Goal: Task Accomplishment & Management: Manage account settings

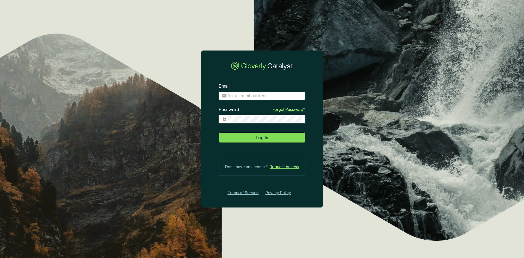
type input "[EMAIL_ADDRESS][DOMAIN_NAME]"
click at [274, 137] on button "Log In" at bounding box center [262, 137] width 87 height 11
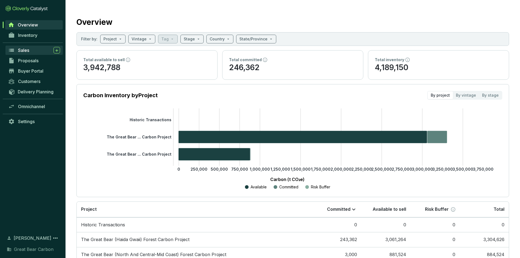
click at [28, 48] on span "Sales" at bounding box center [23, 50] width 11 height 5
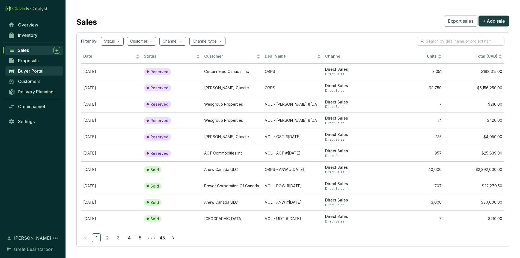
click at [30, 71] on span "Buyer Portal" at bounding box center [30, 70] width 25 height 5
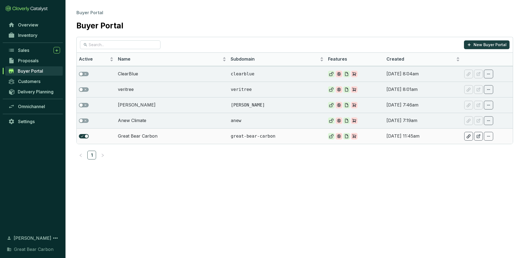
click at [129, 135] on td "Great Bear Carbon" at bounding box center [172, 136] width 113 height 16
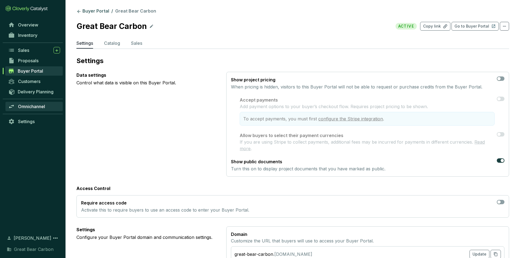
click at [34, 108] on span "Omnichannel" at bounding box center [31, 106] width 27 height 5
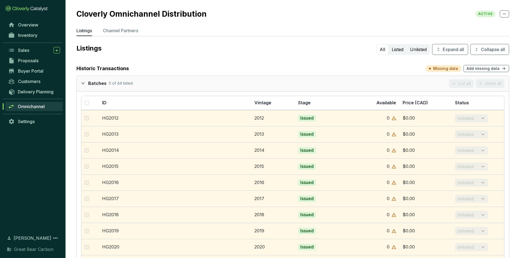
click at [83, 84] on icon "expanded" at bounding box center [82, 83] width 3 height 2
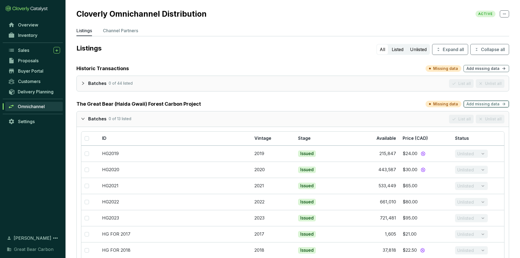
click at [488, 103] on span "Add missing data" at bounding box center [483, 103] width 33 height 5
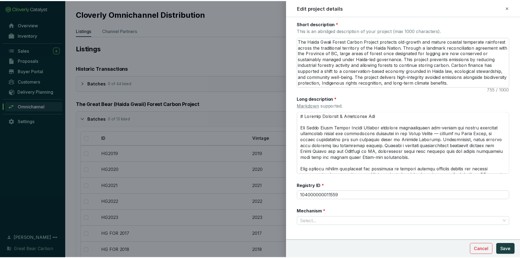
scroll to position [105, 0]
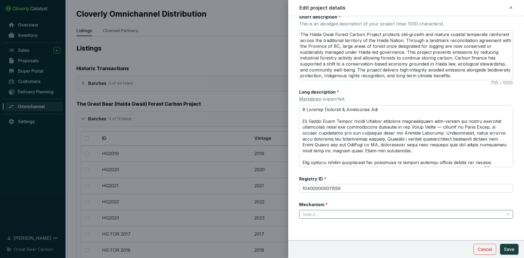
click at [491, 215] on input "Mechanism *" at bounding box center [404, 214] width 202 height 8
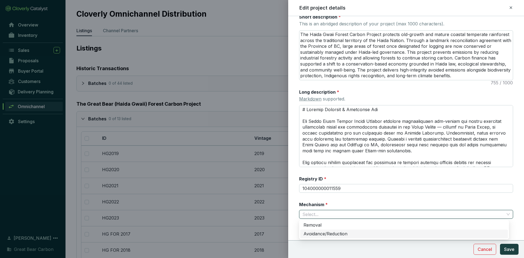
click at [342, 235] on div "Avoidance/Reduction" at bounding box center [404, 234] width 201 height 6
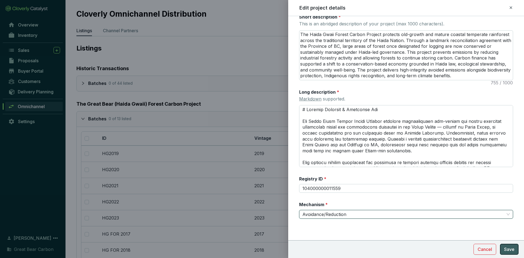
click at [510, 249] on span "Save" at bounding box center [509, 249] width 10 height 7
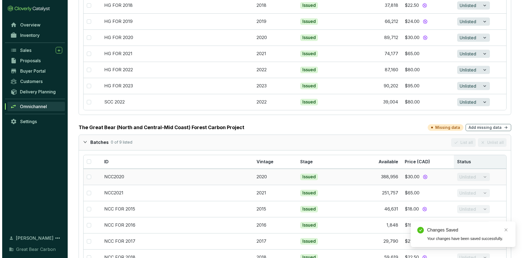
scroll to position [246, 0]
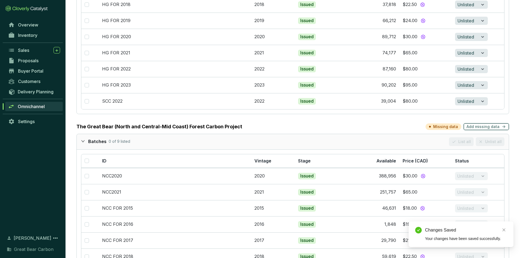
click at [493, 129] on span "Add missing data" at bounding box center [483, 126] width 33 height 5
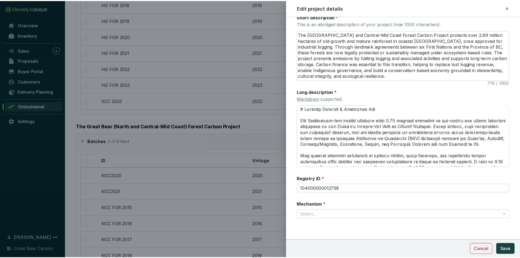
scroll to position [1, 0]
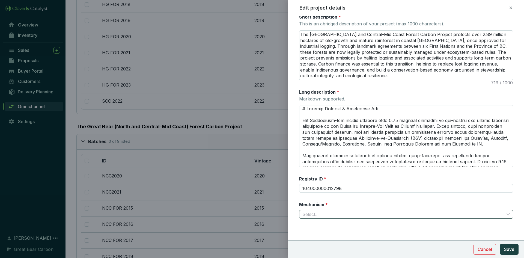
click at [501, 216] on span at bounding box center [407, 214] width 208 height 8
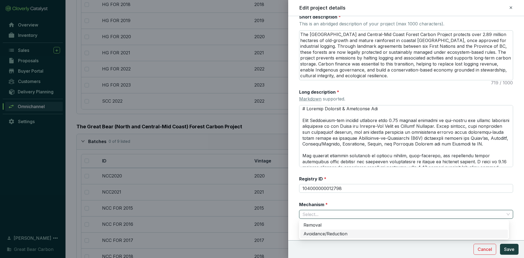
click at [338, 235] on div "Avoidance/Reduction" at bounding box center [404, 234] width 201 height 6
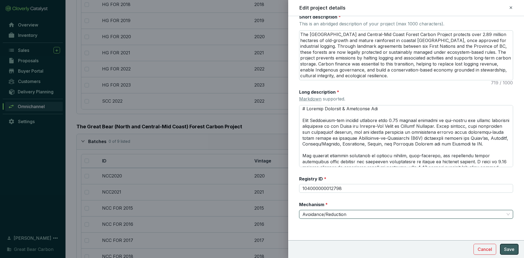
click at [509, 248] on span "Save" at bounding box center [509, 249] width 10 height 7
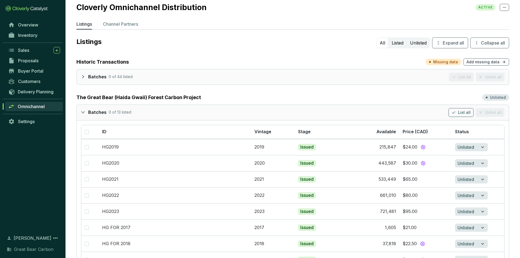
scroll to position [0, 0]
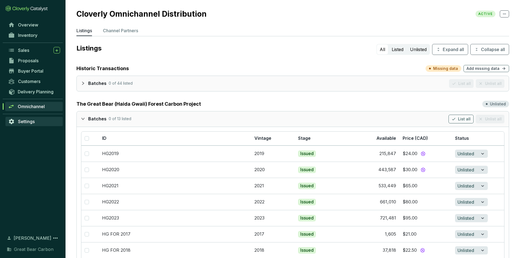
click at [30, 123] on span "Settings" at bounding box center [26, 121] width 17 height 5
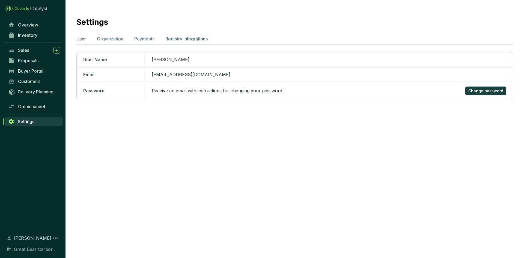
click at [184, 38] on p "Registry Integrations" at bounding box center [187, 39] width 42 height 7
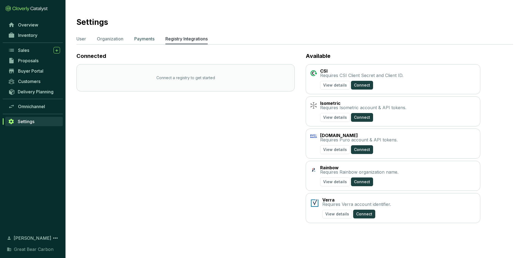
click at [147, 38] on p "Payments" at bounding box center [144, 39] width 20 height 7
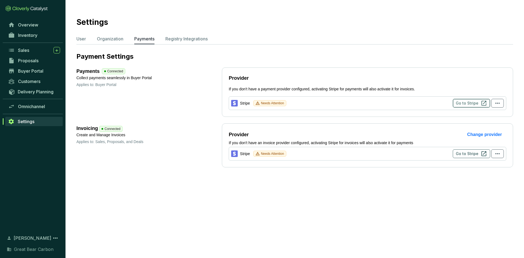
click at [467, 105] on span "Go to Stripe" at bounding box center [467, 103] width 23 height 5
click at [28, 69] on span "Buyer Portal" at bounding box center [30, 70] width 25 height 5
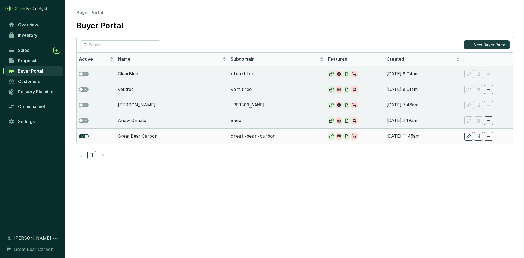
click at [141, 137] on td "Great Bear Carbon" at bounding box center [172, 136] width 113 height 16
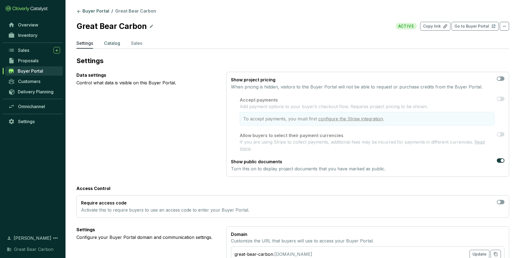
click at [114, 44] on p "Catalog" at bounding box center [112, 43] width 16 height 7
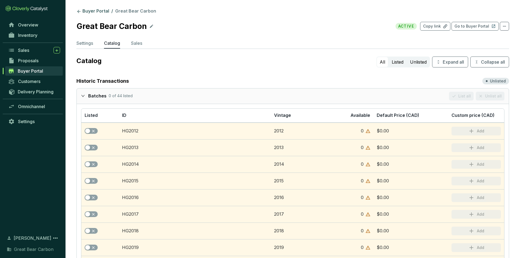
click at [83, 95] on icon "expanded" at bounding box center [83, 96] width 4 height 4
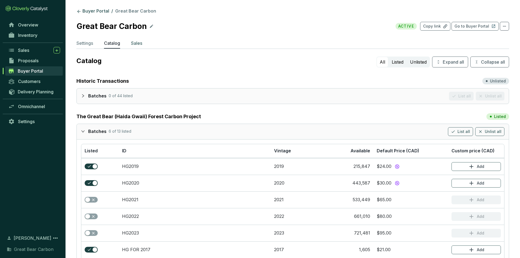
click at [136, 43] on p "Sales" at bounding box center [136, 43] width 11 height 7
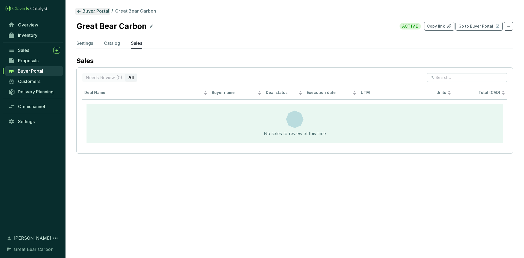
click at [96, 10] on link "Buyer Portal" at bounding box center [92, 11] width 35 height 7
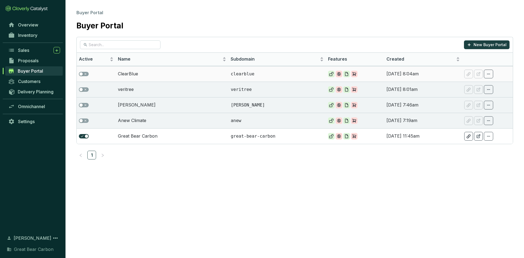
click at [129, 73] on td "ClearBlue" at bounding box center [172, 74] width 113 height 16
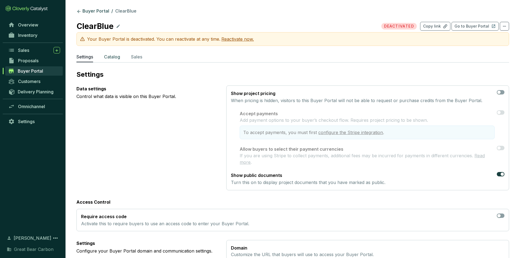
click at [113, 57] on p "Catalog" at bounding box center [112, 57] width 16 height 7
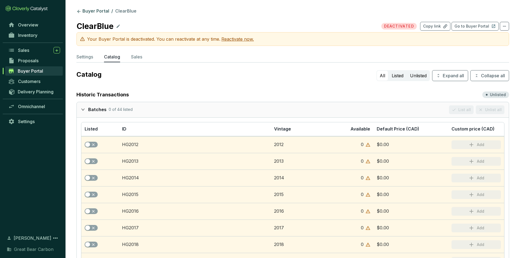
click at [83, 111] on icon "expanded" at bounding box center [83, 110] width 4 height 4
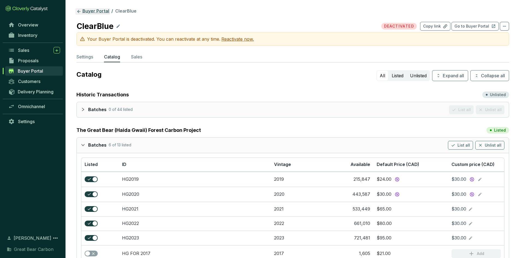
click at [90, 11] on link "Buyer Portal" at bounding box center [92, 11] width 35 height 7
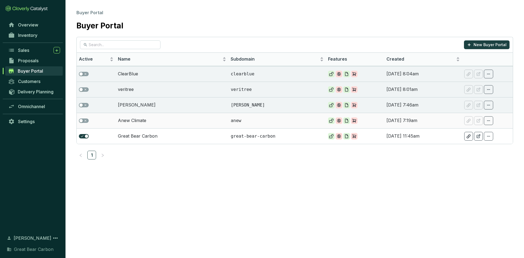
click at [136, 124] on td "Anew Climate" at bounding box center [172, 121] width 113 height 16
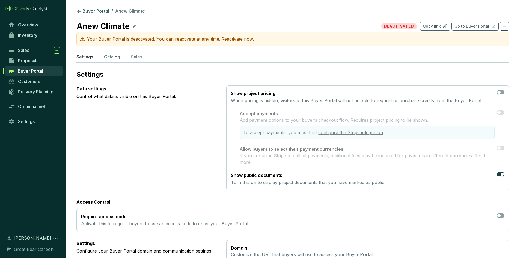
click at [114, 57] on p "Catalog" at bounding box center [112, 57] width 16 height 7
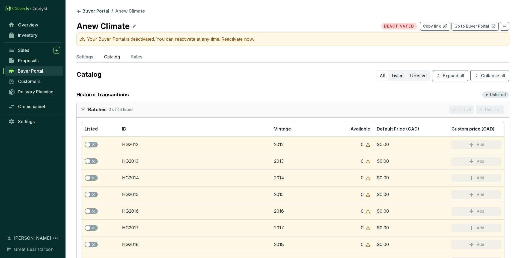
click at [83, 110] on icon "expanded" at bounding box center [82, 109] width 3 height 2
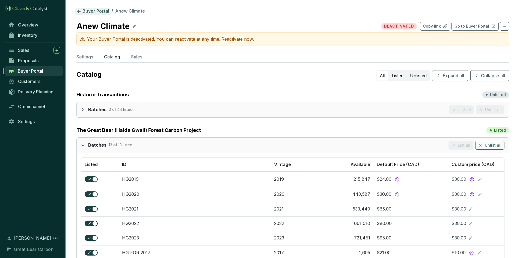
click at [80, 11] on icon at bounding box center [78, 11] width 5 height 5
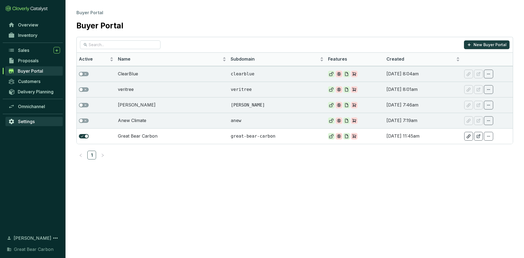
click at [35, 121] on link "Settings" at bounding box center [33, 121] width 57 height 9
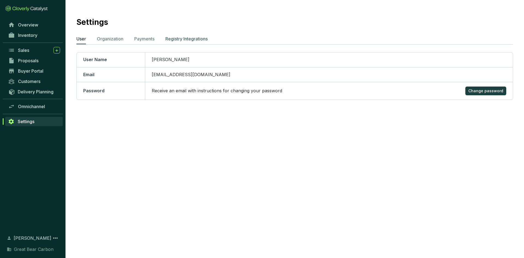
click at [199, 39] on p "Registry Integrations" at bounding box center [187, 39] width 42 height 7
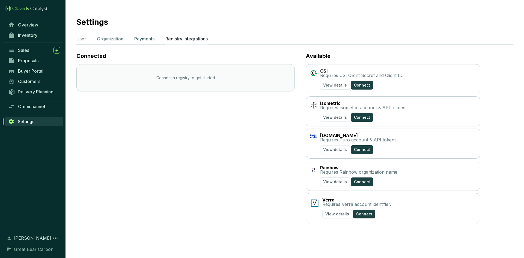
click at [144, 39] on p "Payments" at bounding box center [144, 39] width 20 height 7
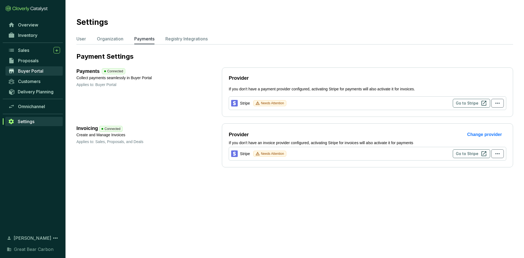
click at [15, 73] on link "Buyer Portal" at bounding box center [33, 70] width 57 height 9
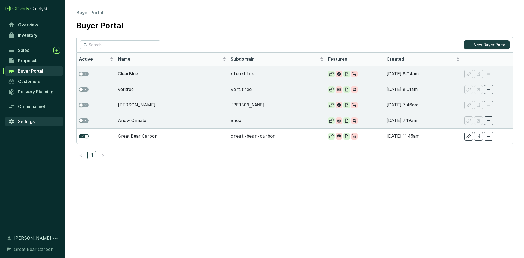
click at [36, 121] on link "Settings" at bounding box center [33, 121] width 57 height 9
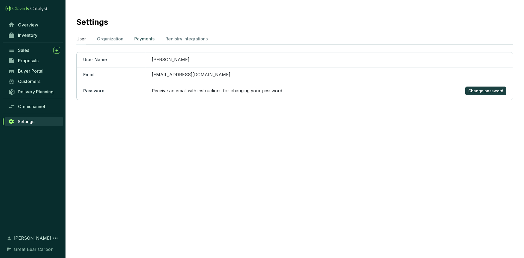
click at [143, 37] on p "Payments" at bounding box center [144, 39] width 20 height 7
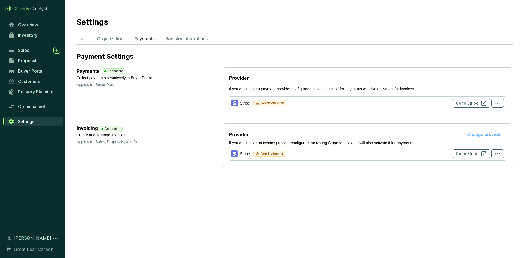
click at [488, 136] on span "Change provider" at bounding box center [485, 134] width 35 height 7
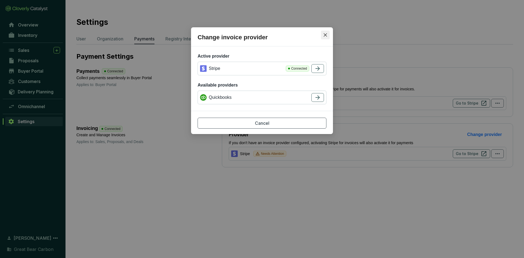
click at [325, 35] on icon "close" at bounding box center [325, 34] width 3 height 3
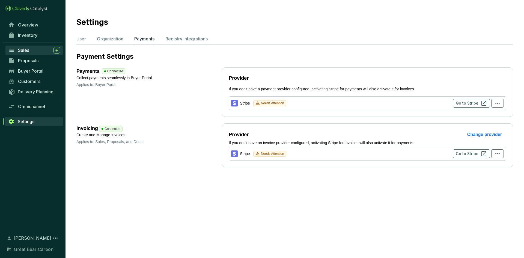
click at [23, 52] on span "Sales" at bounding box center [23, 50] width 11 height 5
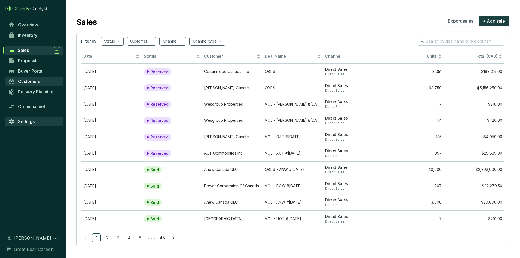
click at [31, 119] on span "Settings" at bounding box center [26, 121] width 17 height 5
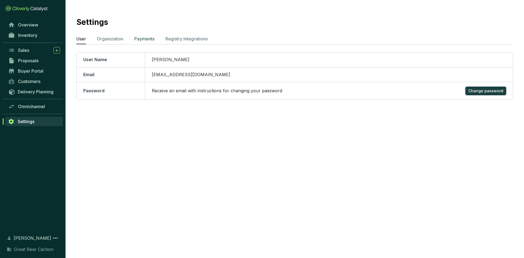
click at [148, 38] on p "Payments" at bounding box center [144, 39] width 20 height 7
